Goal: Find specific page/section: Find specific page/section

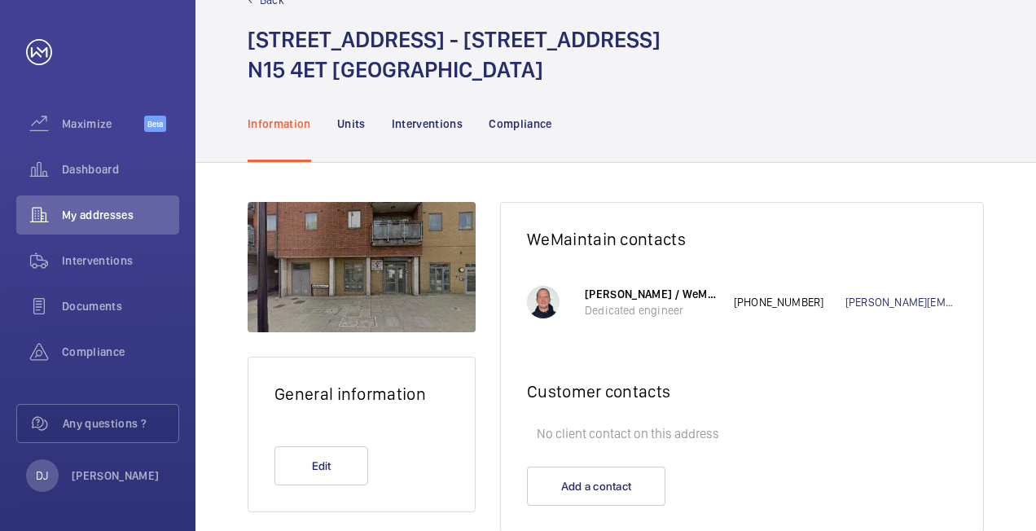
scroll to position [88, 0]
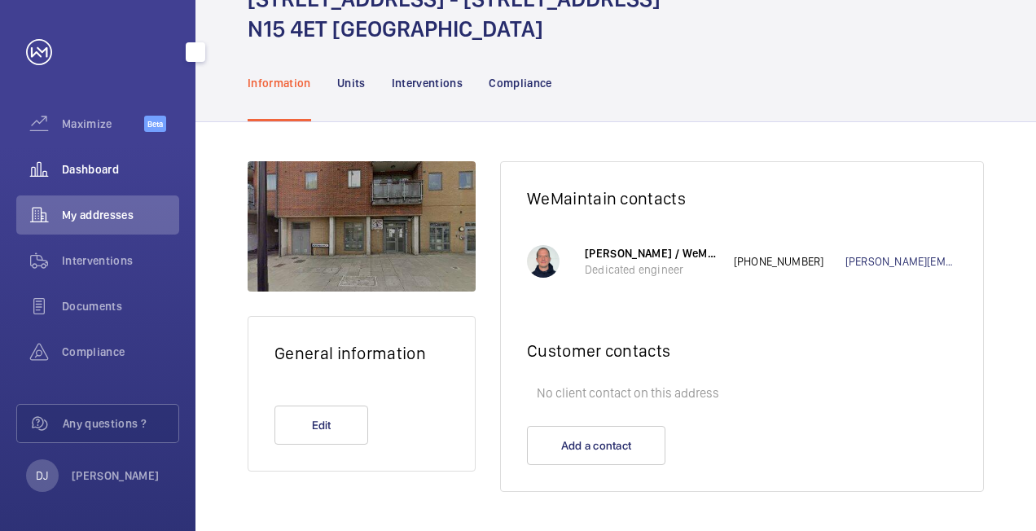
click at [106, 166] on span "Dashboard" at bounding box center [120, 169] width 117 height 16
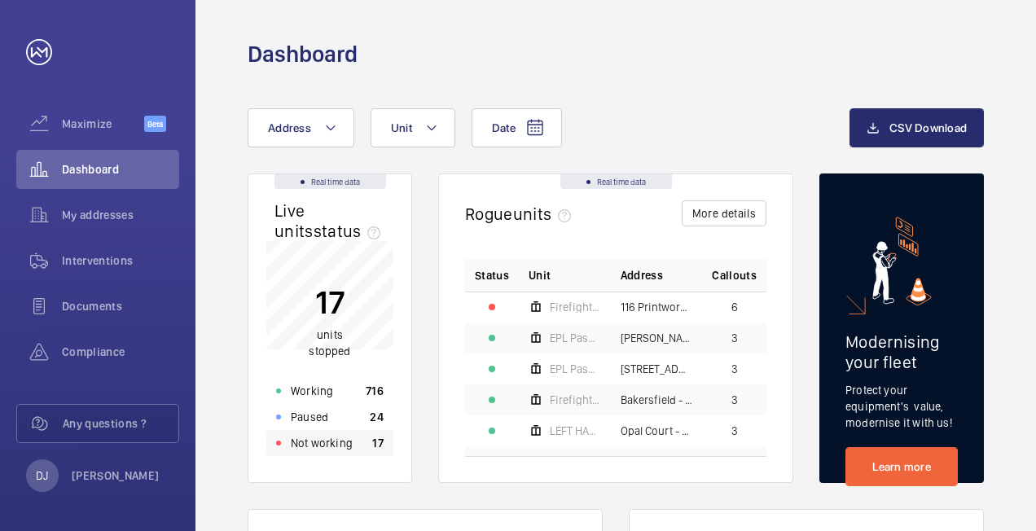
click at [343, 223] on p "Not working" at bounding box center [322, 443] width 62 height 16
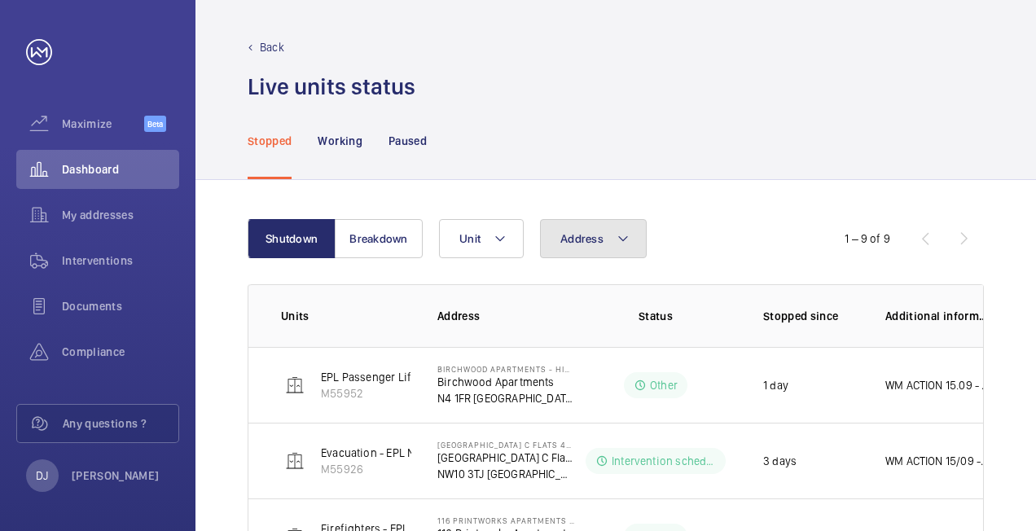
click at [520, 223] on span "Address" at bounding box center [581, 238] width 43 height 13
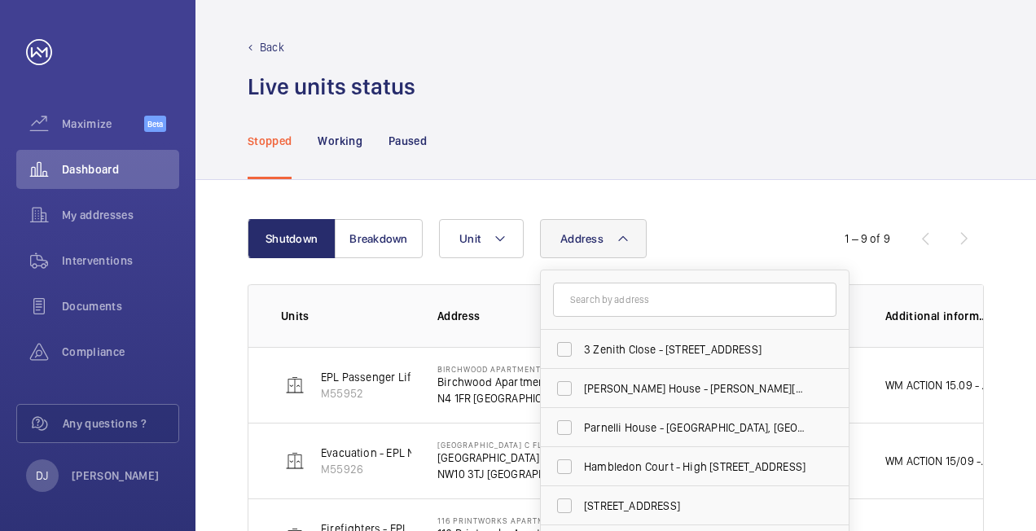
click at [520, 223] on input "text" at bounding box center [694, 300] width 283 height 34
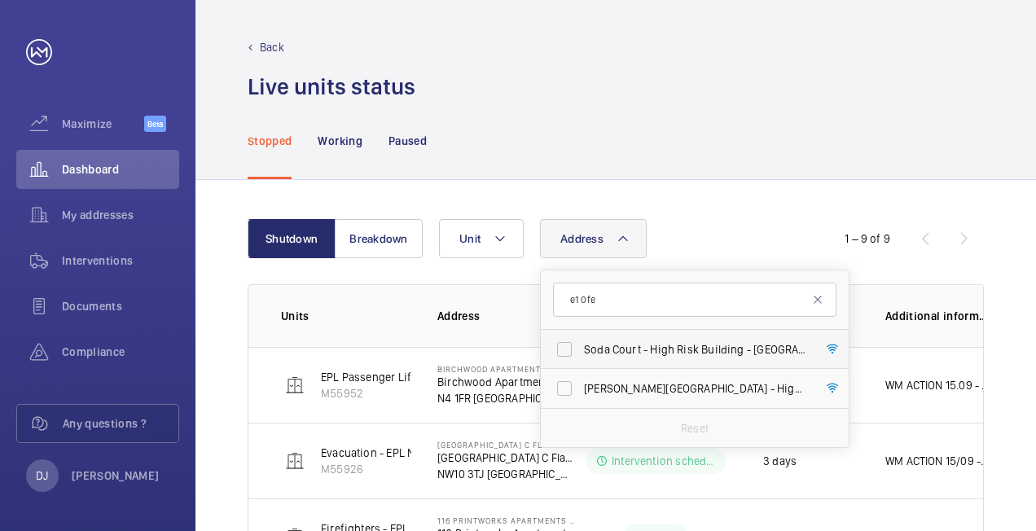
type input "e1 0fe"
drag, startPoint x: 616, startPoint y: 348, endPoint x: 629, endPoint y: 340, distance: 15.4
click at [520, 223] on span "Soda Court - High Risk Building - [GEOGRAPHIC_DATA]" at bounding box center [696, 349] width 224 height 16
click at [520, 223] on input "Soda Court - High Risk Building - [GEOGRAPHIC_DATA]" at bounding box center [564, 349] width 33 height 33
checkbox input "true"
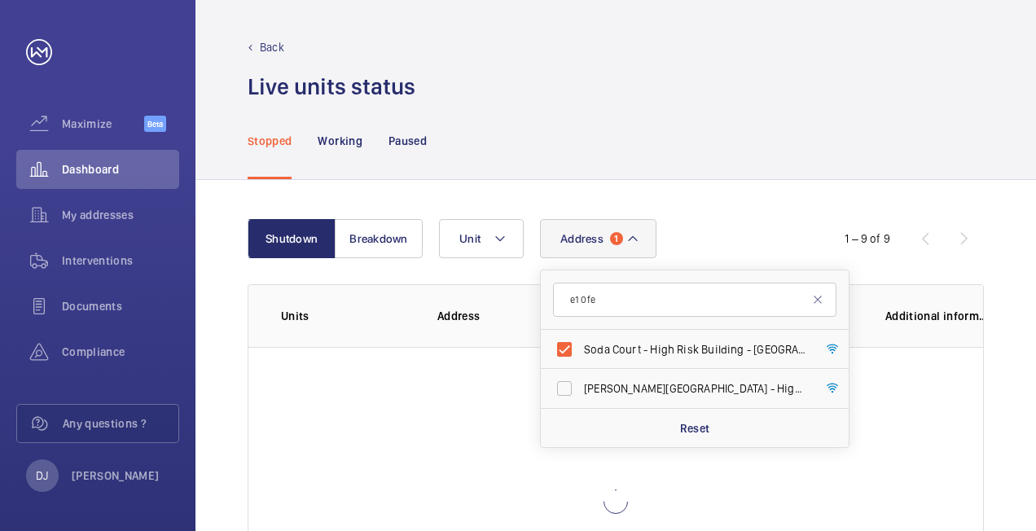
click at [520, 177] on div "Stopped Working Paused" at bounding box center [616, 140] width 736 height 77
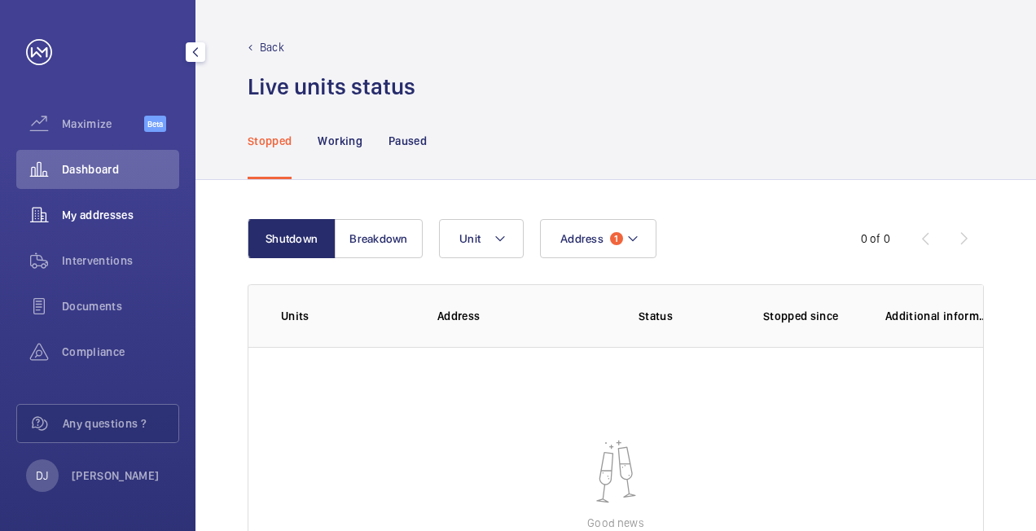
click at [112, 213] on span "My addresses" at bounding box center [120, 215] width 117 height 16
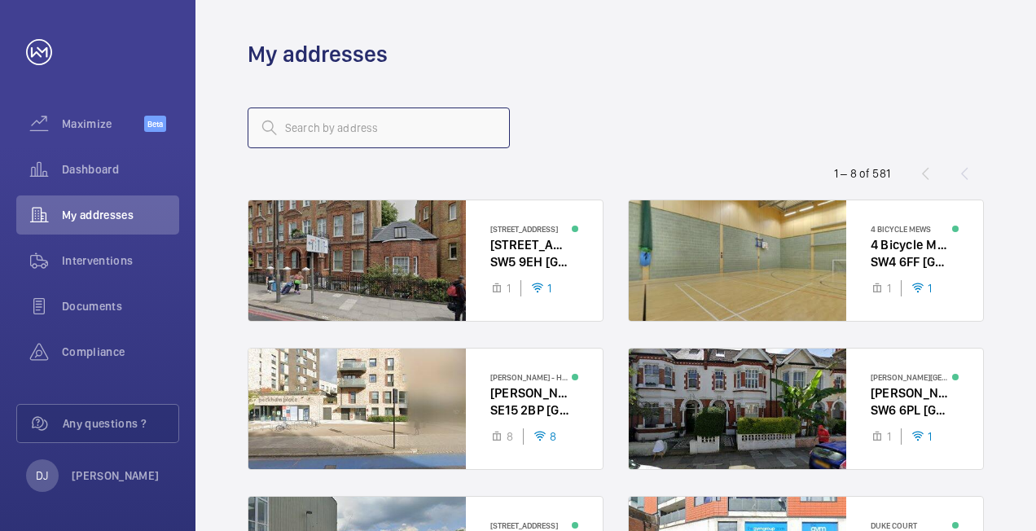
click at [377, 128] on input "text" at bounding box center [379, 127] width 262 height 41
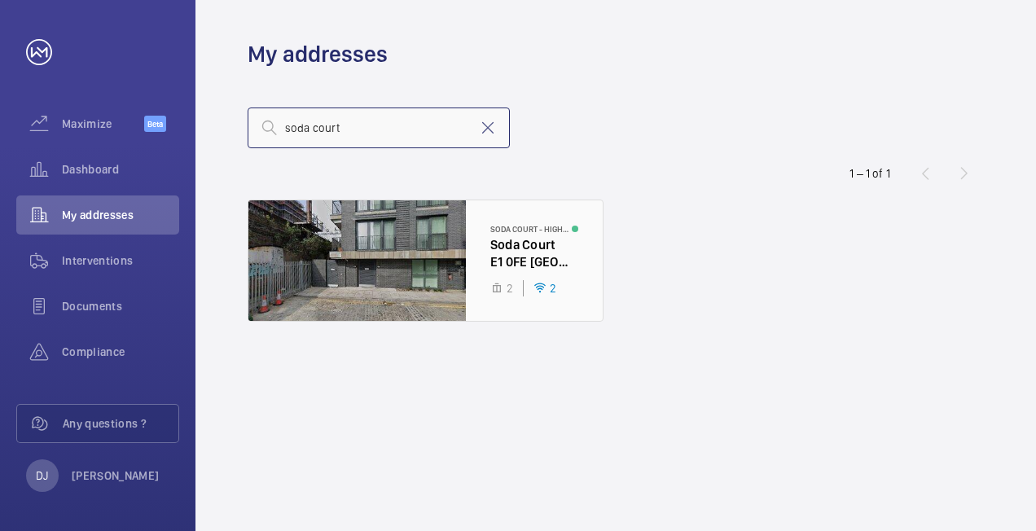
type input "soda court"
click at [383, 218] on div at bounding box center [425, 260] width 354 height 120
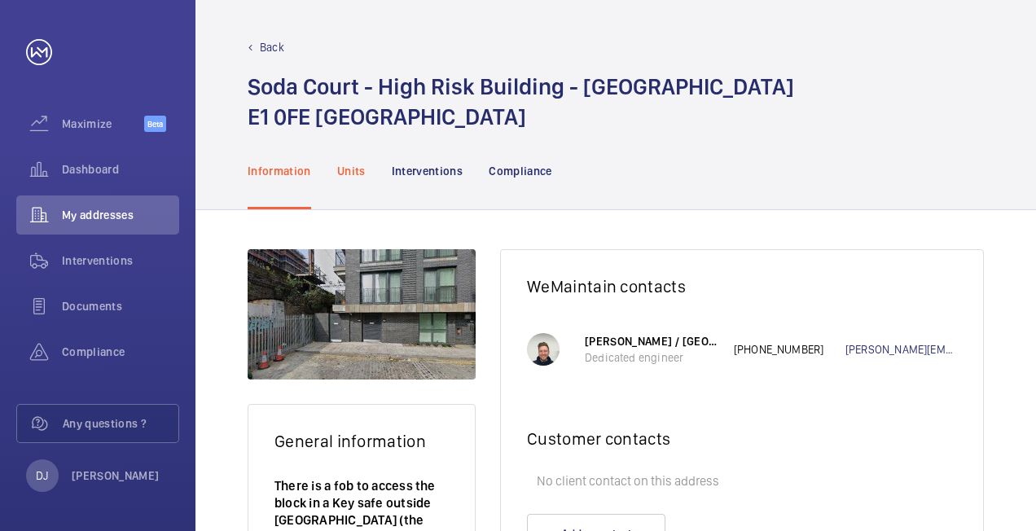
click at [355, 179] on div "Units" at bounding box center [351, 170] width 28 height 77
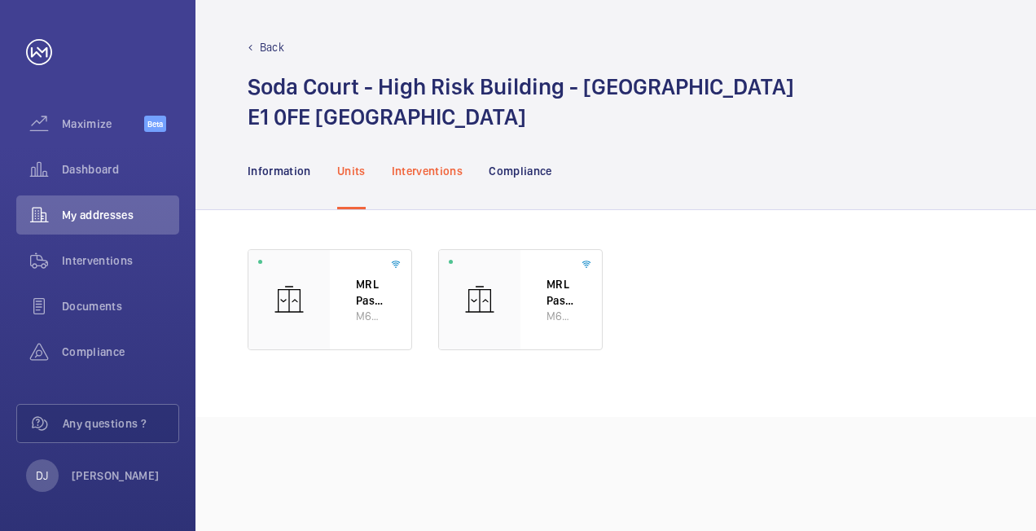
click at [453, 170] on p "Interventions" at bounding box center [428, 171] width 72 height 16
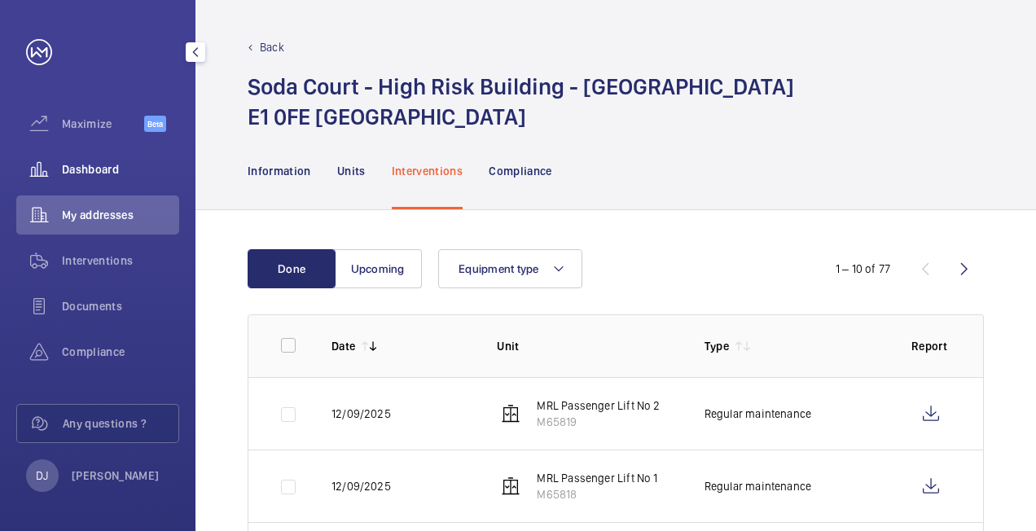
click at [79, 170] on span "Dashboard" at bounding box center [120, 169] width 117 height 16
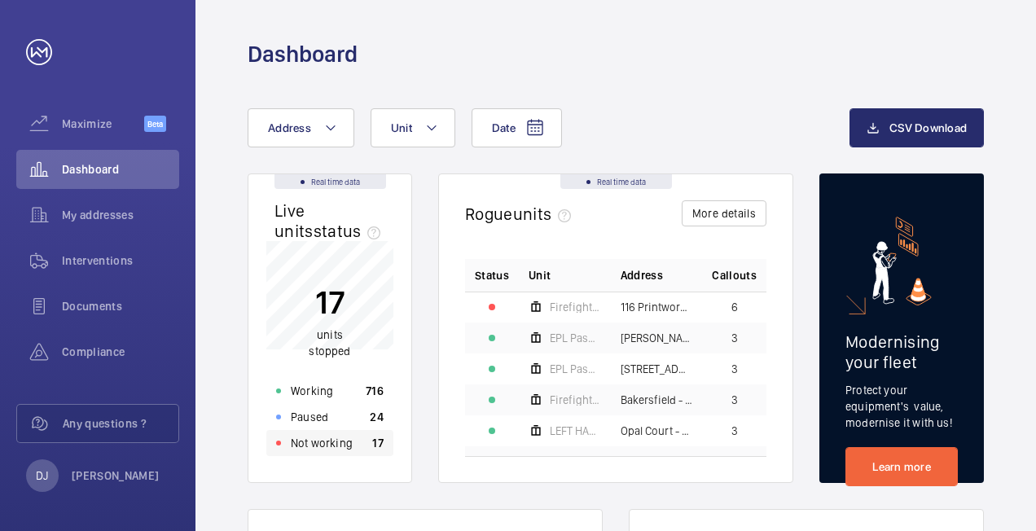
click at [353, 223] on div "Not working 17" at bounding box center [329, 443] width 127 height 26
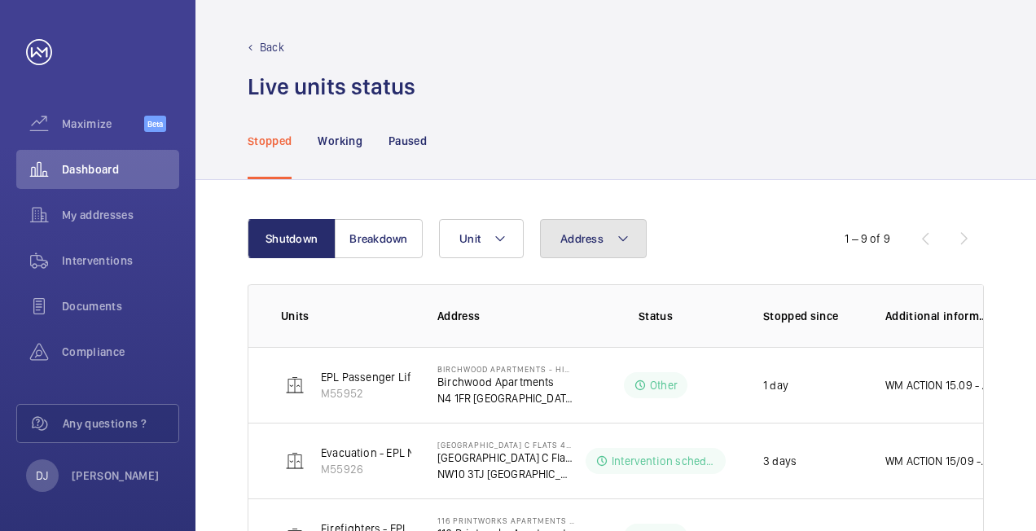
click at [520, 223] on button "Address" at bounding box center [593, 238] width 107 height 39
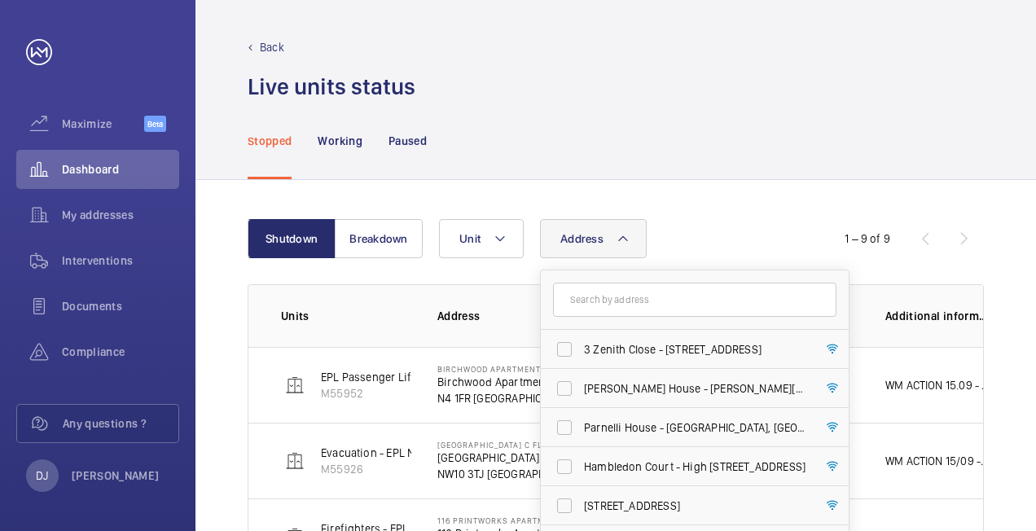
click at [520, 223] on input "text" at bounding box center [694, 300] width 283 height 34
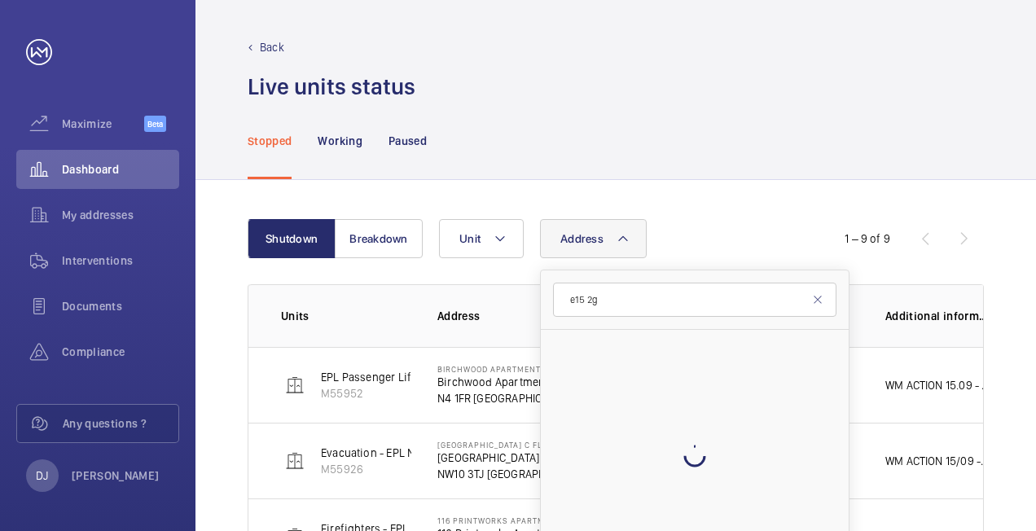
type input "e15 2ge"
drag, startPoint x: 663, startPoint y: 298, endPoint x: 532, endPoint y: 298, distance: 131.1
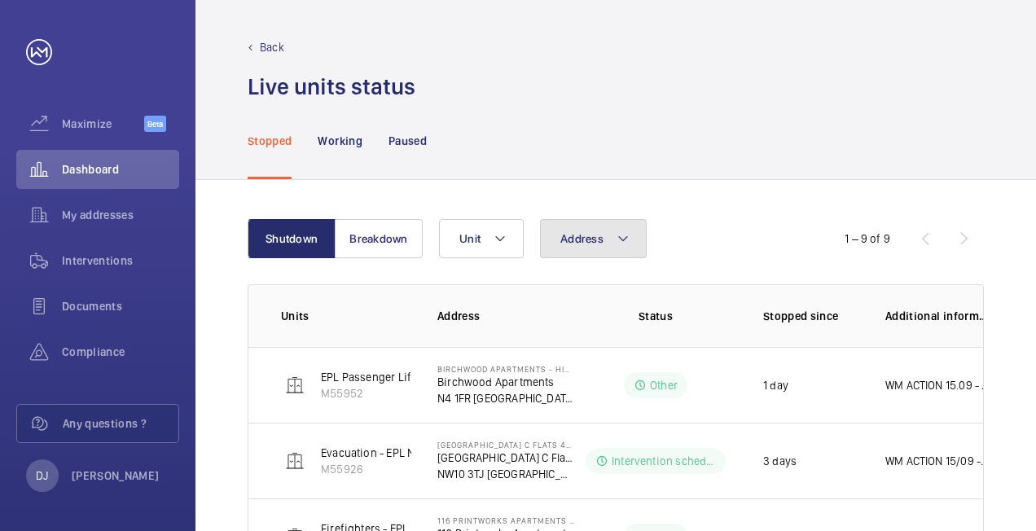
click at [520, 223] on span "Address" at bounding box center [581, 238] width 43 height 13
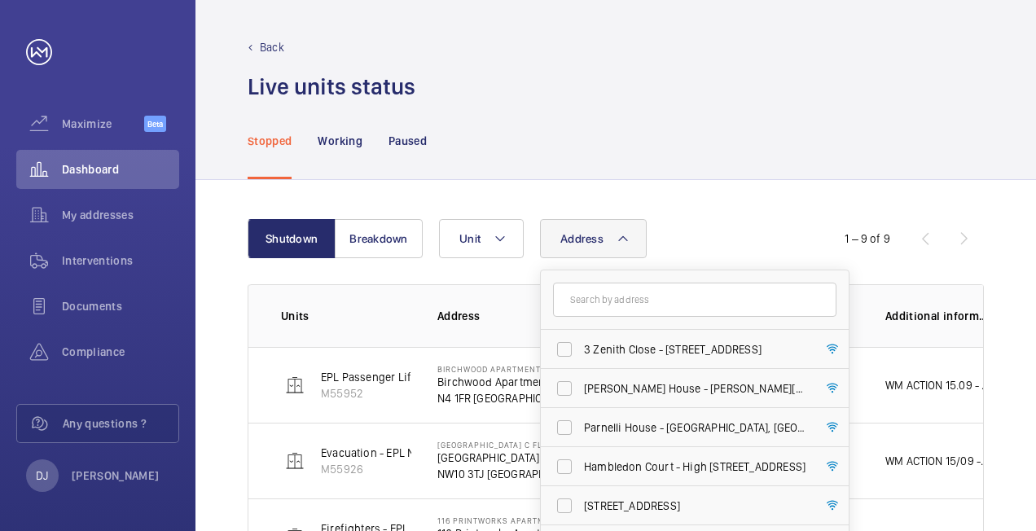
click at [520, 223] on input "text" at bounding box center [694, 300] width 283 height 34
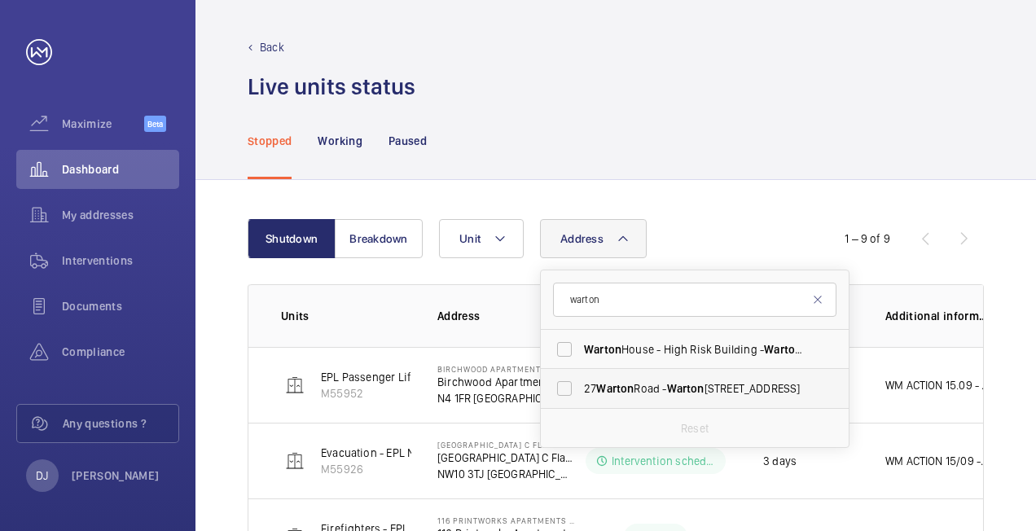
type input "warton"
click at [520, 223] on span "[STREET_ADDRESS]" at bounding box center [696, 388] width 224 height 16
click at [520, 223] on input "[STREET_ADDRESS]" at bounding box center [564, 388] width 33 height 33
checkbox input "true"
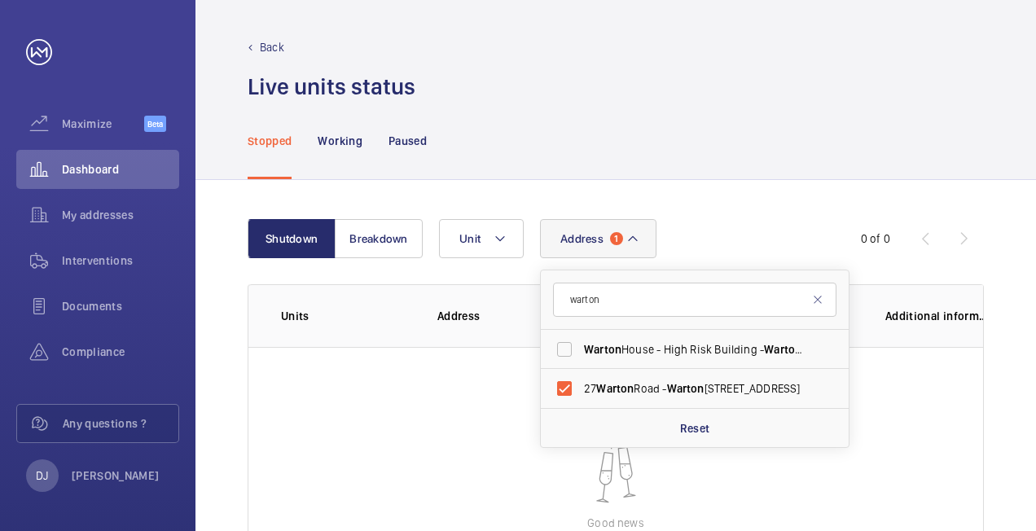
click at [520, 148] on div "Stopped Working Paused" at bounding box center [616, 140] width 736 height 77
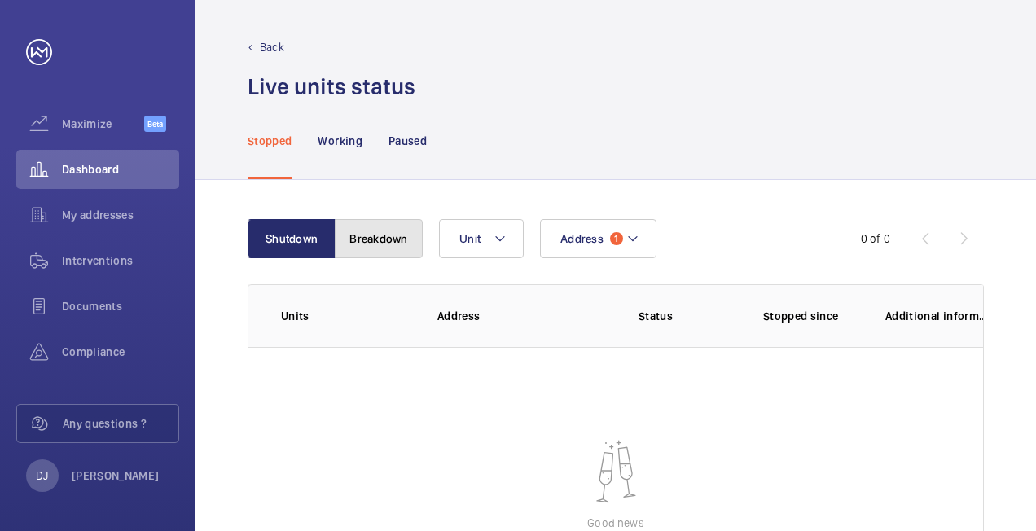
click at [364, 223] on button "Breakdown" at bounding box center [379, 238] width 88 height 39
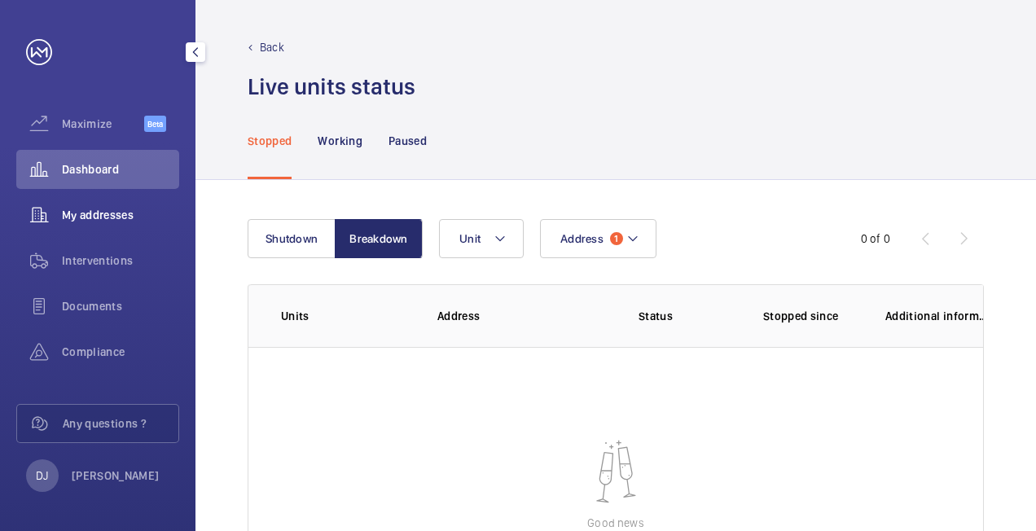
click at [141, 212] on span "My addresses" at bounding box center [120, 215] width 117 height 16
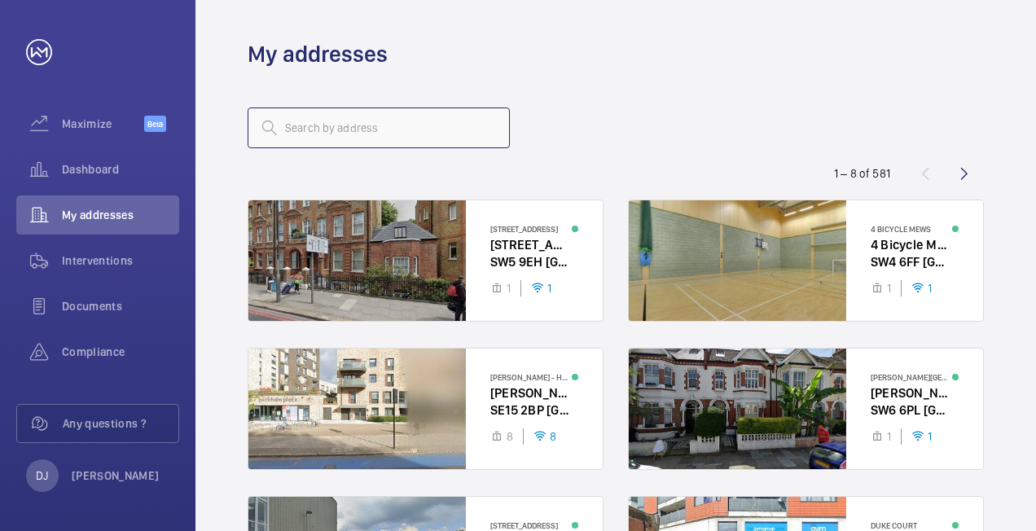
click at [319, 132] on input "text" at bounding box center [379, 127] width 262 height 41
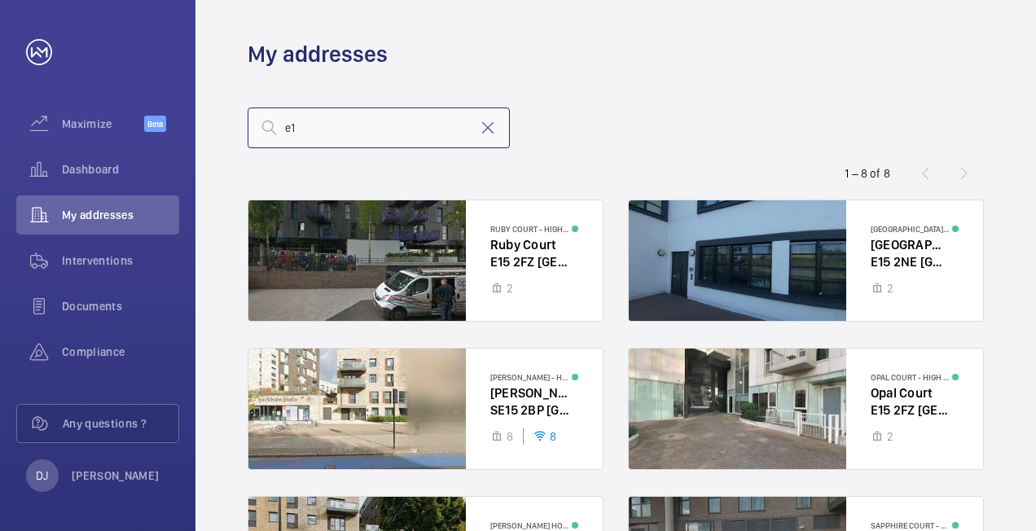
type input "e"
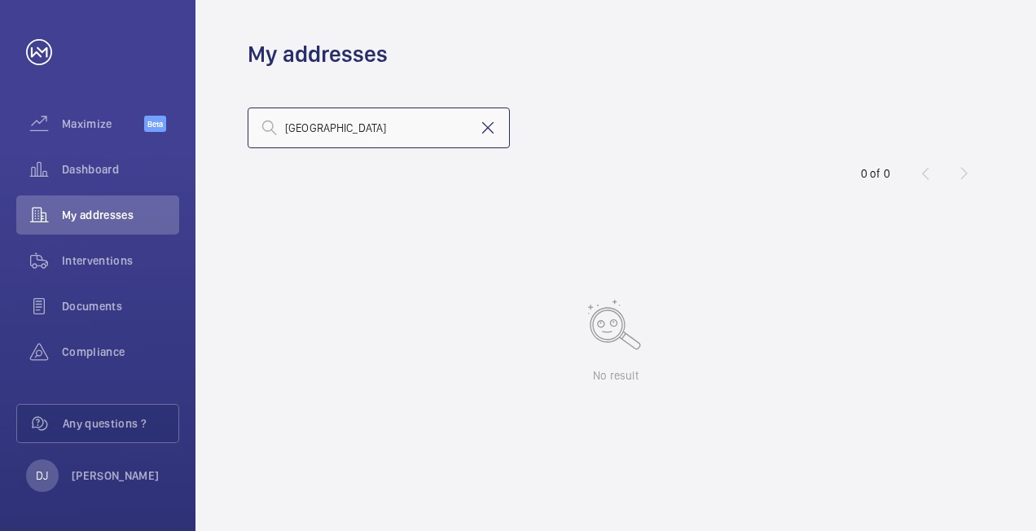
type input "[GEOGRAPHIC_DATA]"
click at [489, 132] on mat-icon at bounding box center [488, 128] width 20 height 20
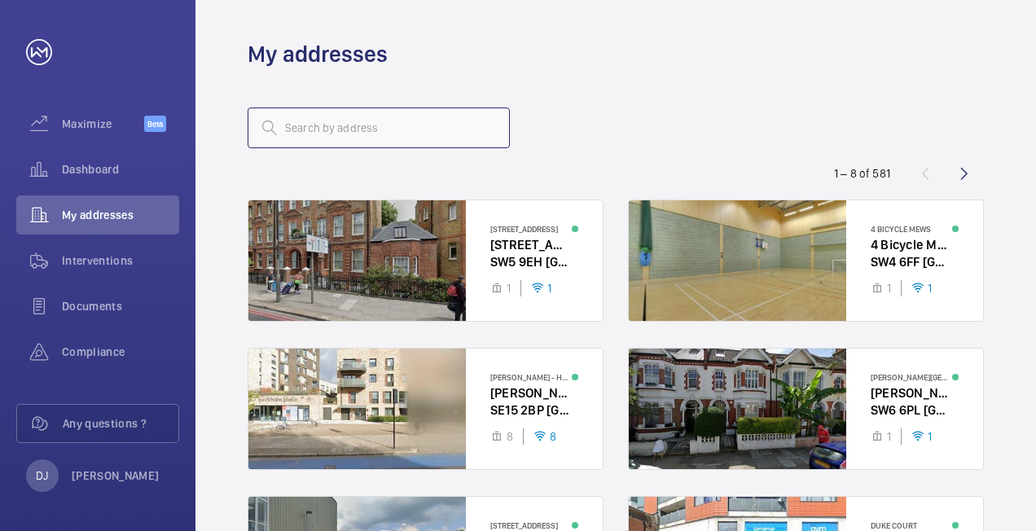
click at [314, 131] on input "text" at bounding box center [379, 127] width 262 height 41
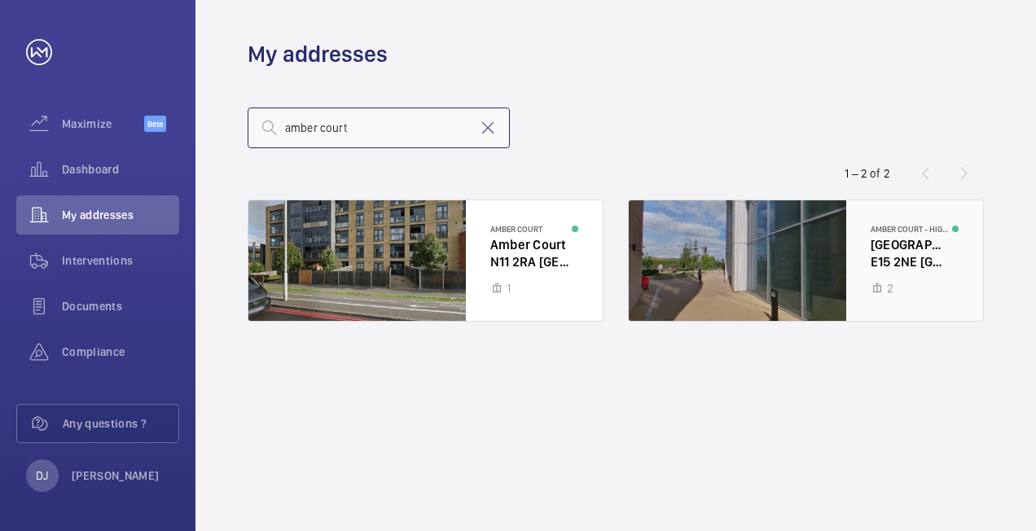
type input "amber court"
click at [520, 223] on div at bounding box center [806, 260] width 354 height 120
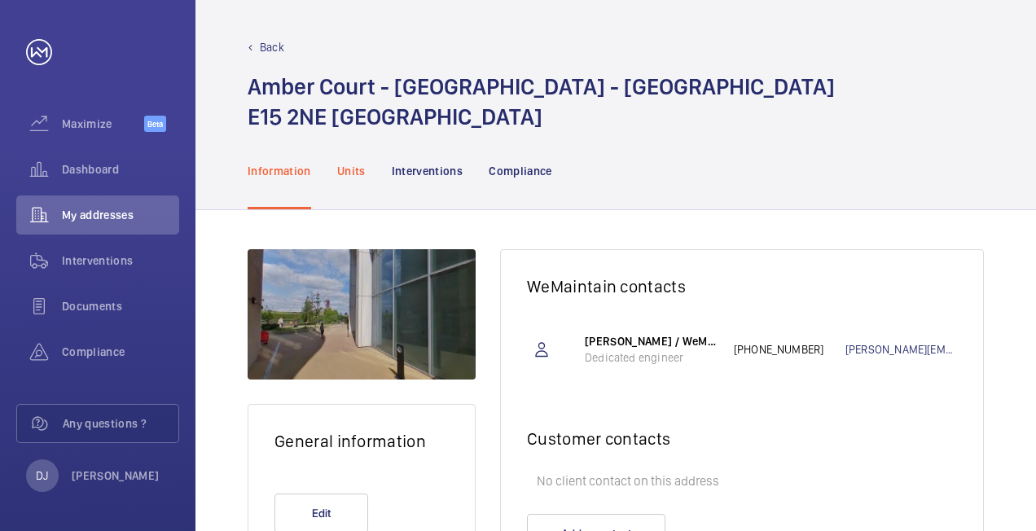
click at [350, 168] on p "Units" at bounding box center [351, 171] width 28 height 16
